Goal: Task Accomplishment & Management: Manage account settings

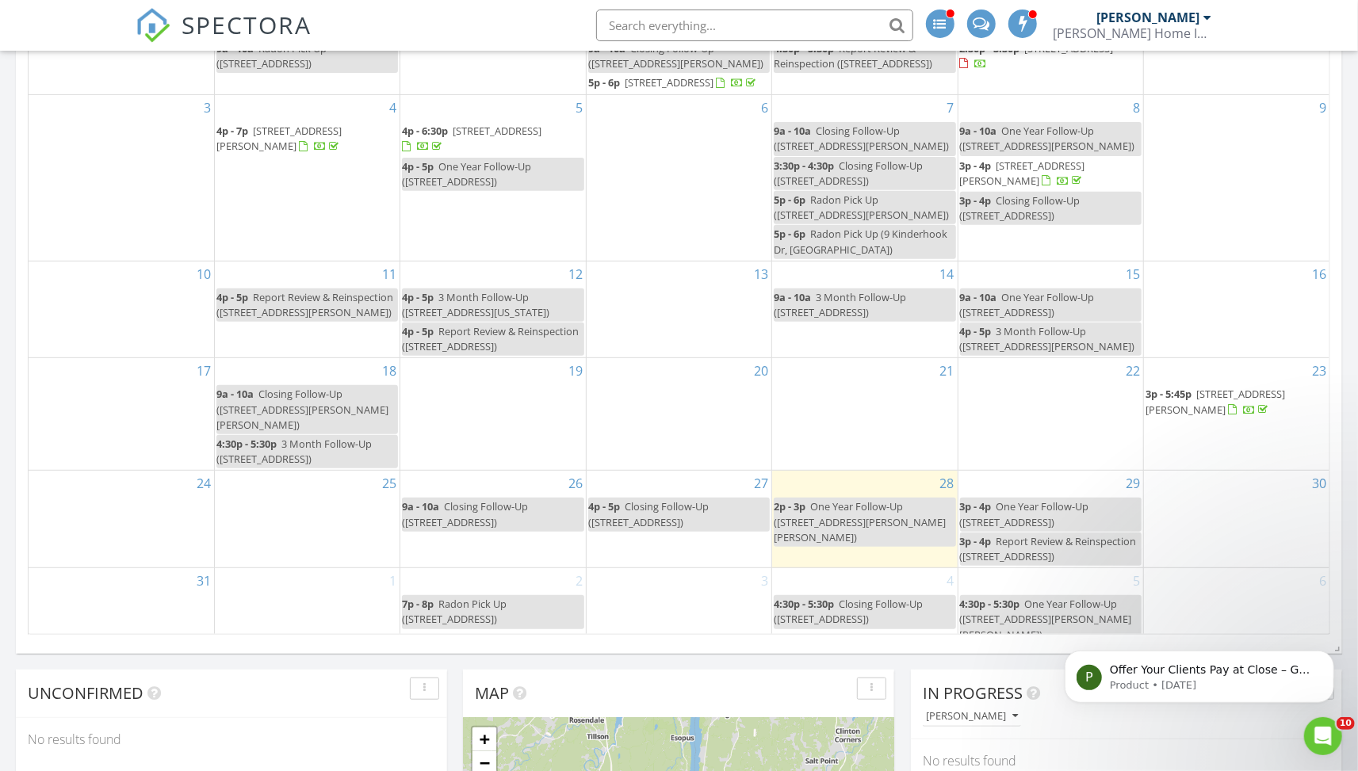
scroll to position [361, 0]
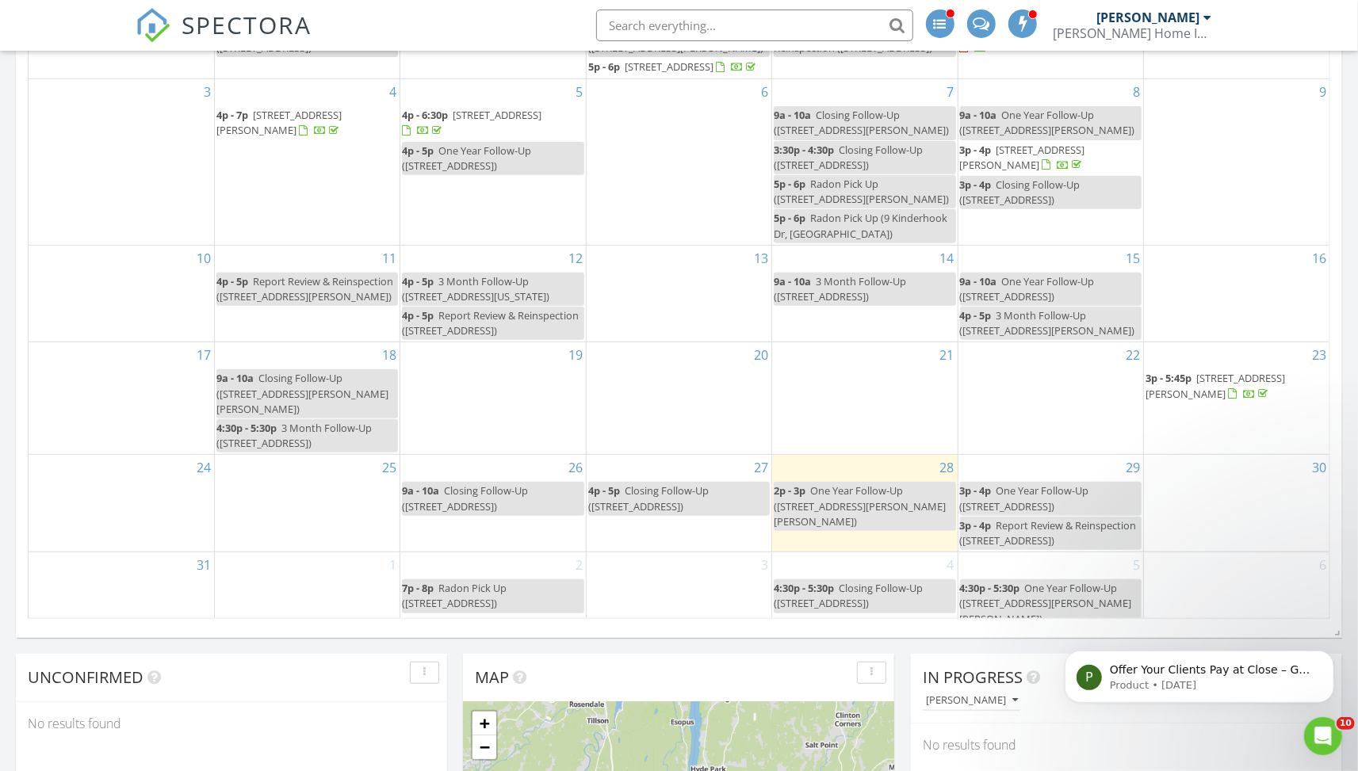
click at [1209, 400] on span "297 Farm to Market Rd, Brewster 10509" at bounding box center [1214, 385] width 139 height 29
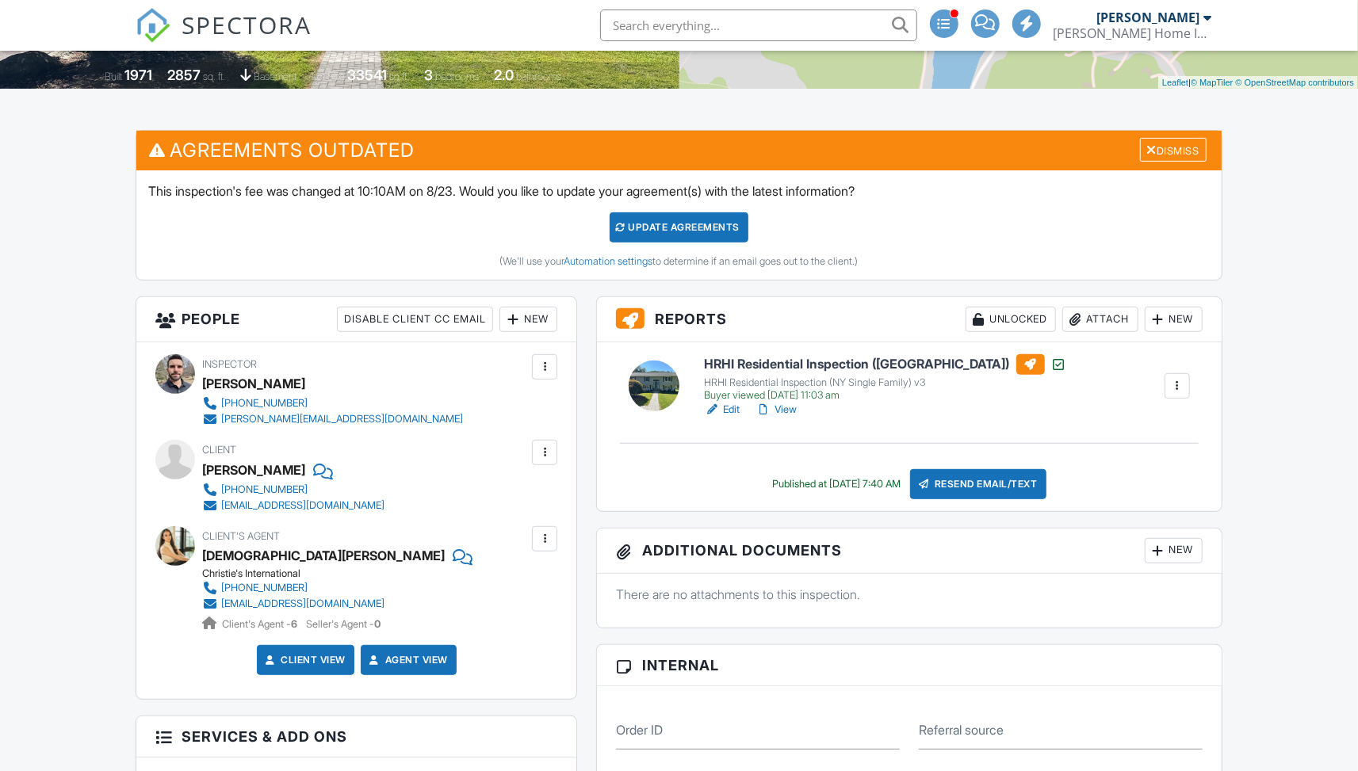
click at [1153, 543] on div at bounding box center [1158, 551] width 16 height 16
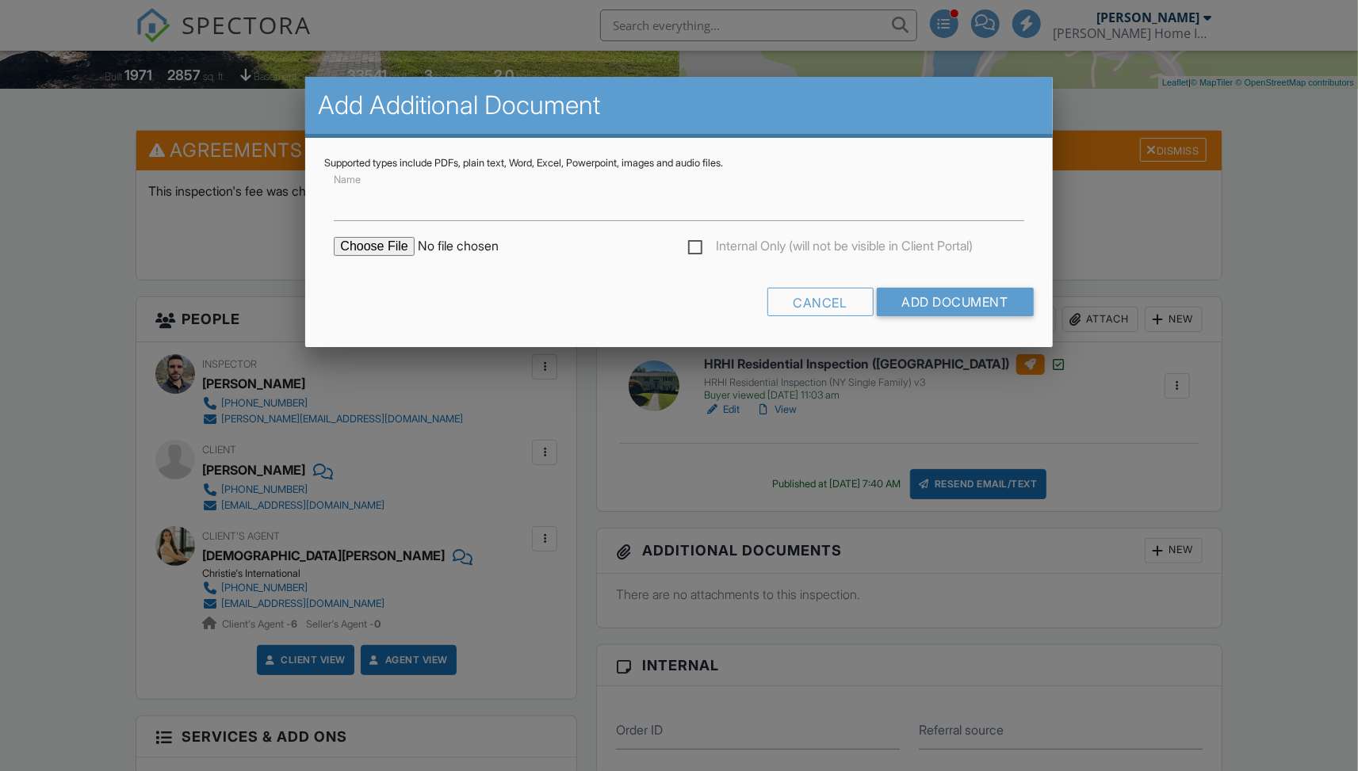
click at [370, 240] on input "file" at bounding box center [468, 246] width 269 height 19
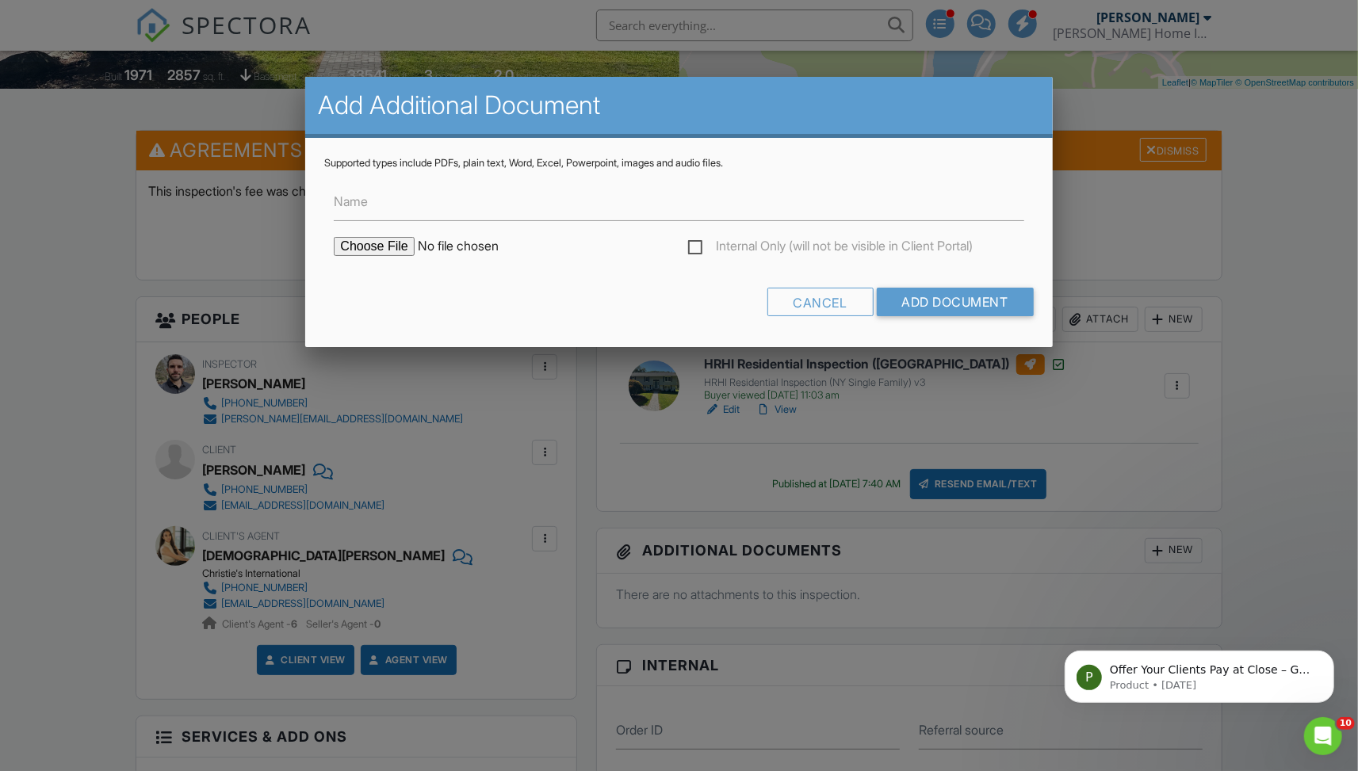
type input "C:\fakepath\[DATE] WDI Report 297 Farm-to-Market.pdf"
click at [375, 211] on input "Name" at bounding box center [678, 201] width 689 height 39
type input "NPMA-33 Termite/WDO Report"
click at [954, 292] on input "Add Document" at bounding box center [955, 302] width 157 height 29
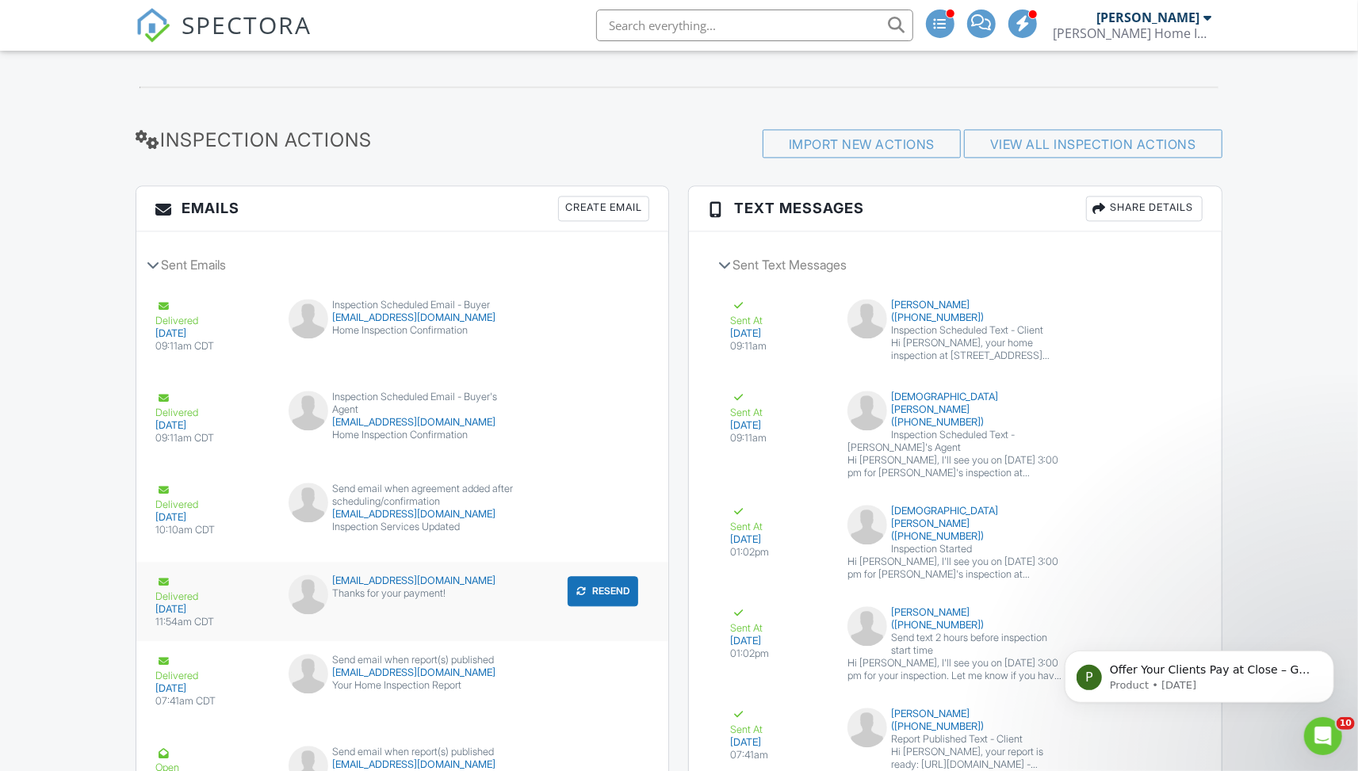
scroll to position [2240, 0]
click at [593, 197] on div "Create Email" at bounding box center [603, 209] width 91 height 25
